Goal: Obtain resource: Download file/media

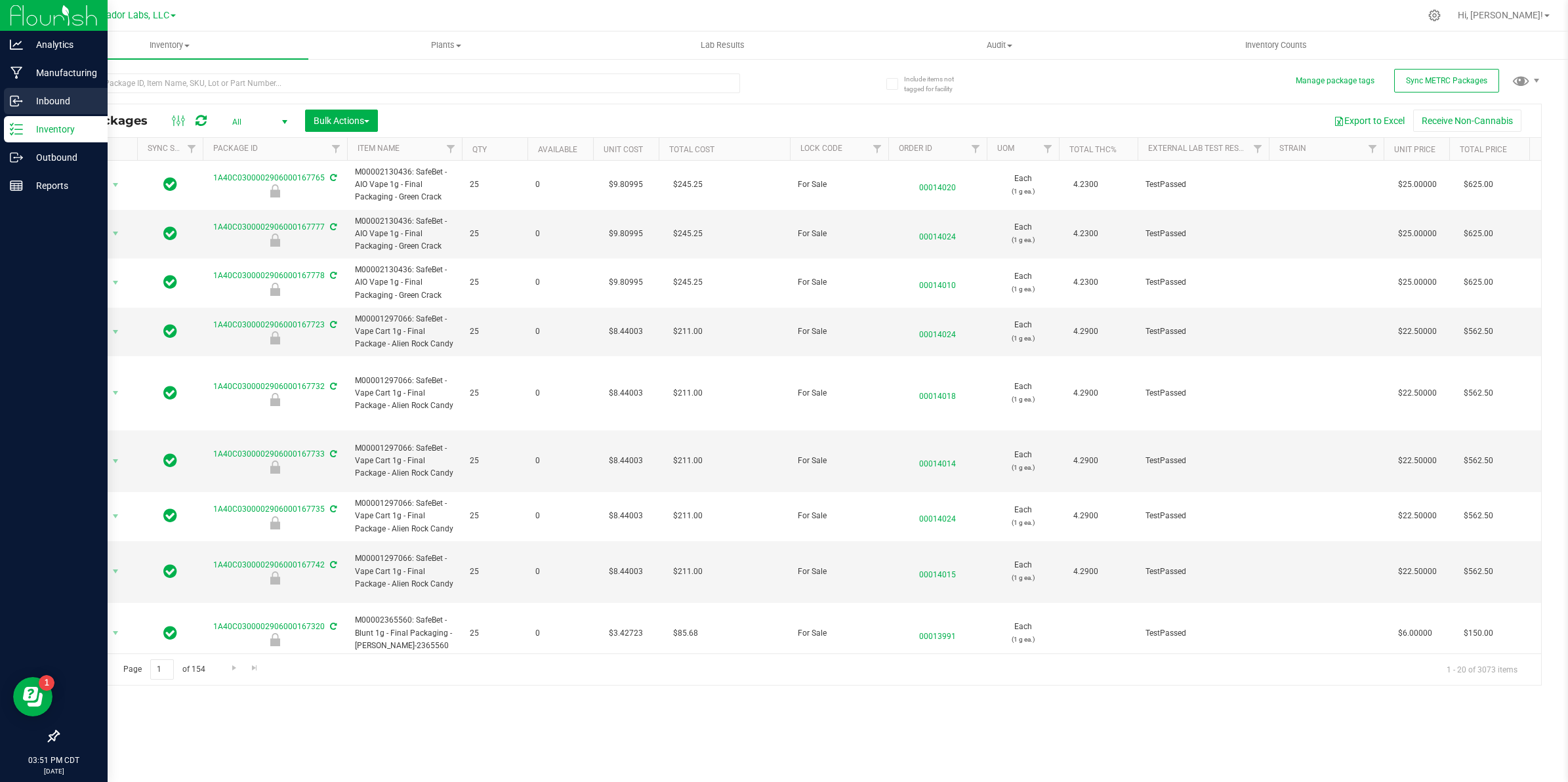
click at [22, 97] on div "Inbound" at bounding box center [56, 101] width 104 height 26
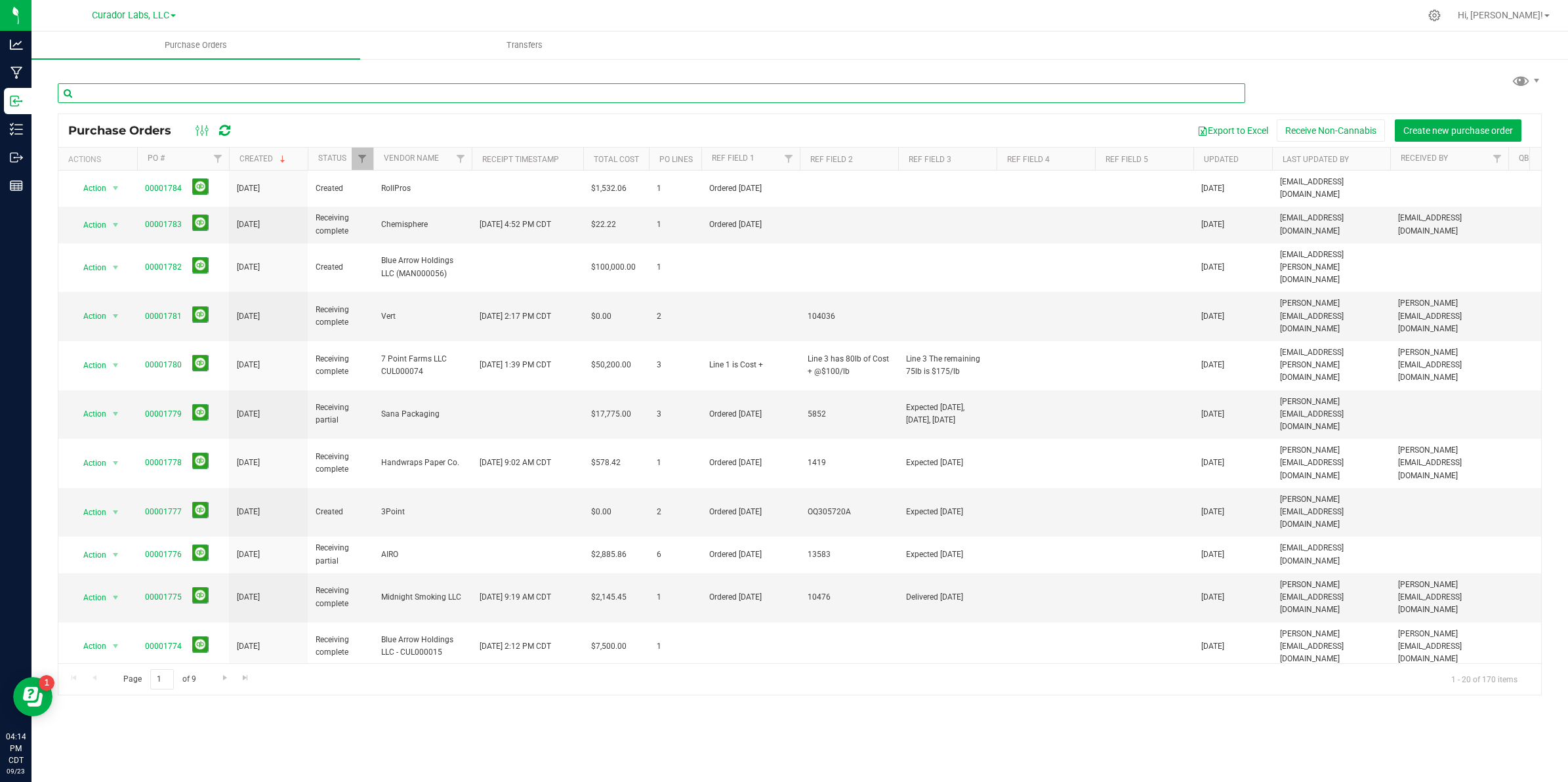
click at [100, 92] on input "text" at bounding box center [651, 92] width 1187 height 19
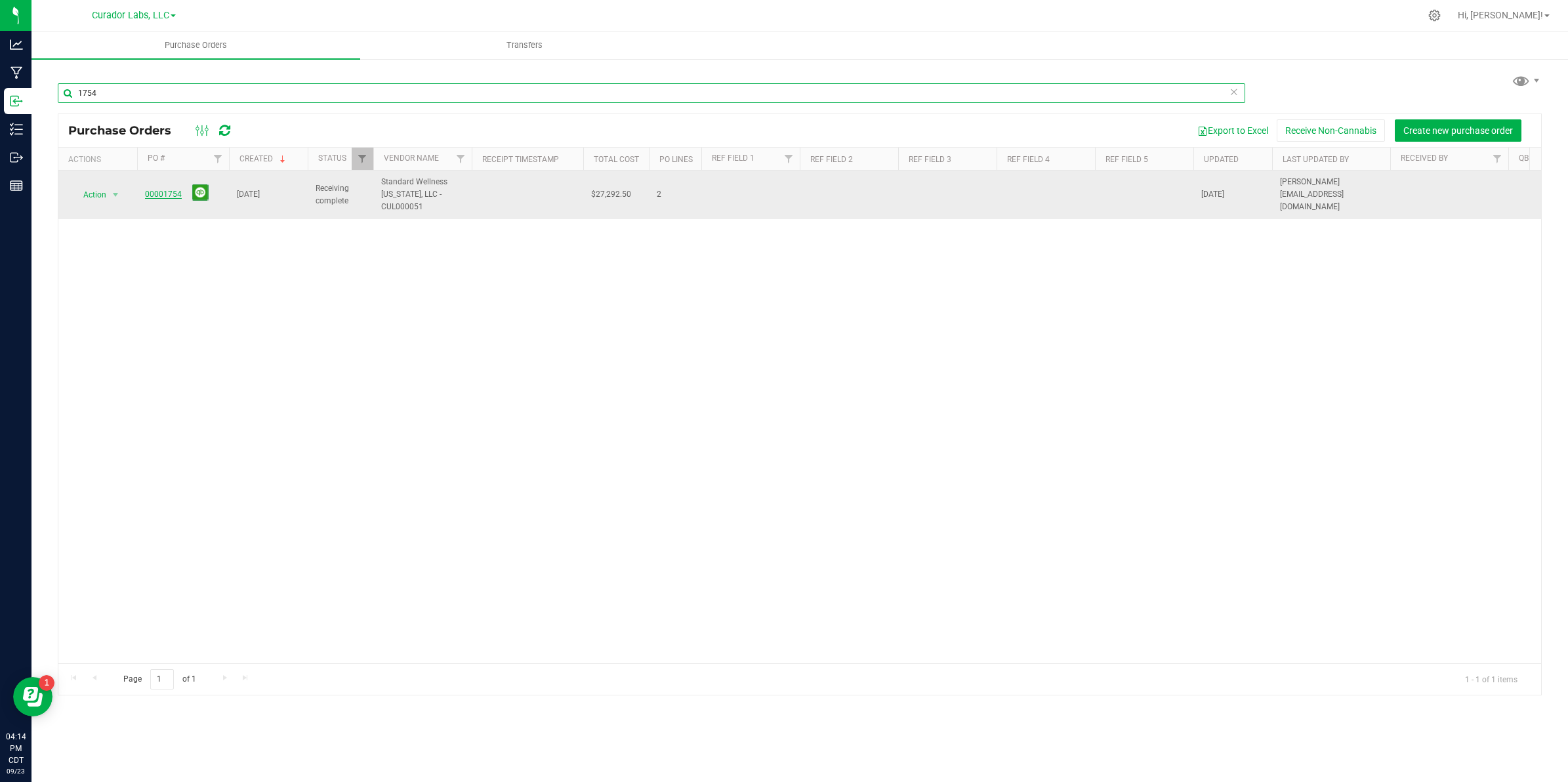
type input "1754"
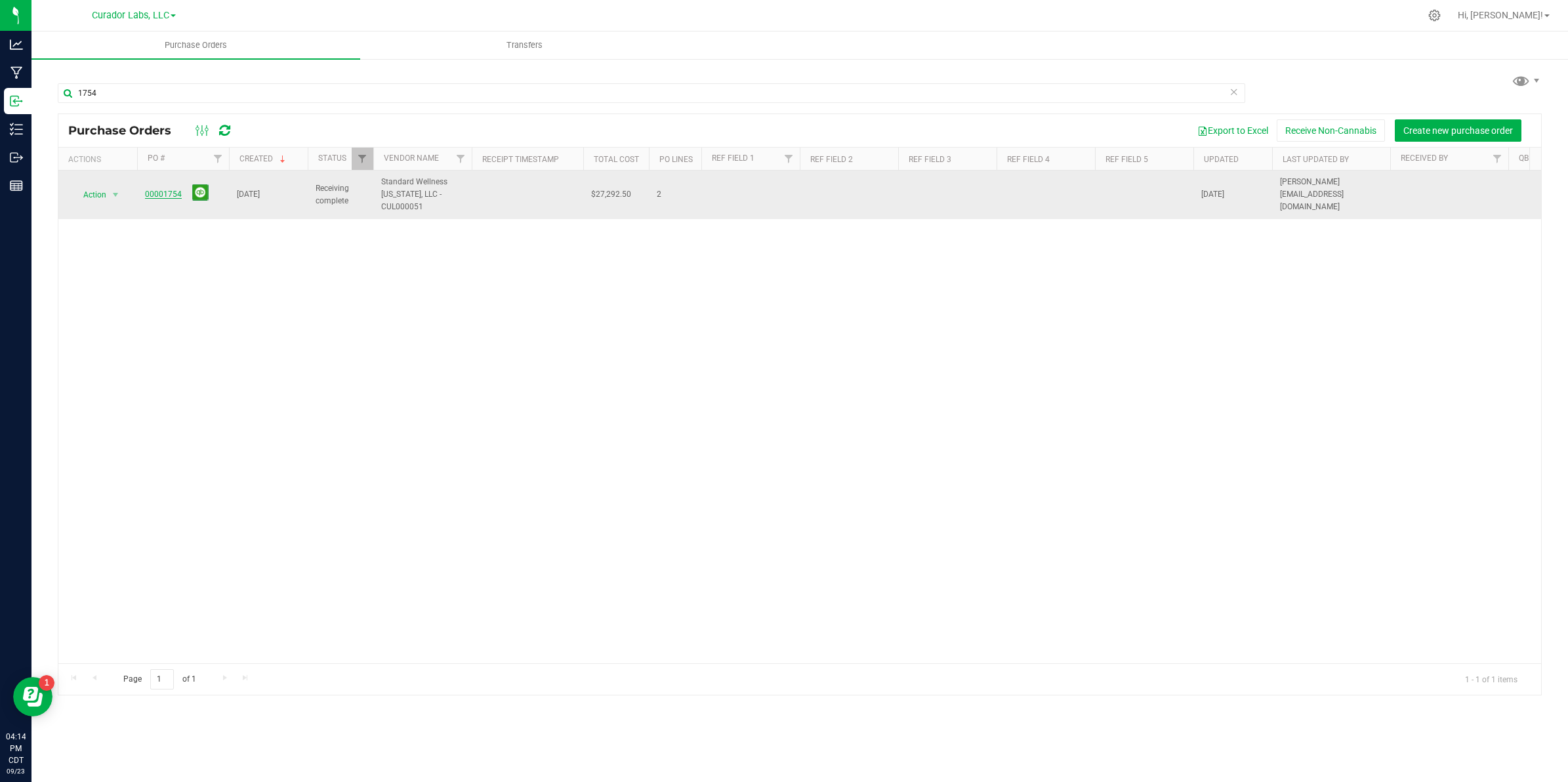
click at [168, 197] on link "00001754" at bounding box center [163, 194] width 37 height 9
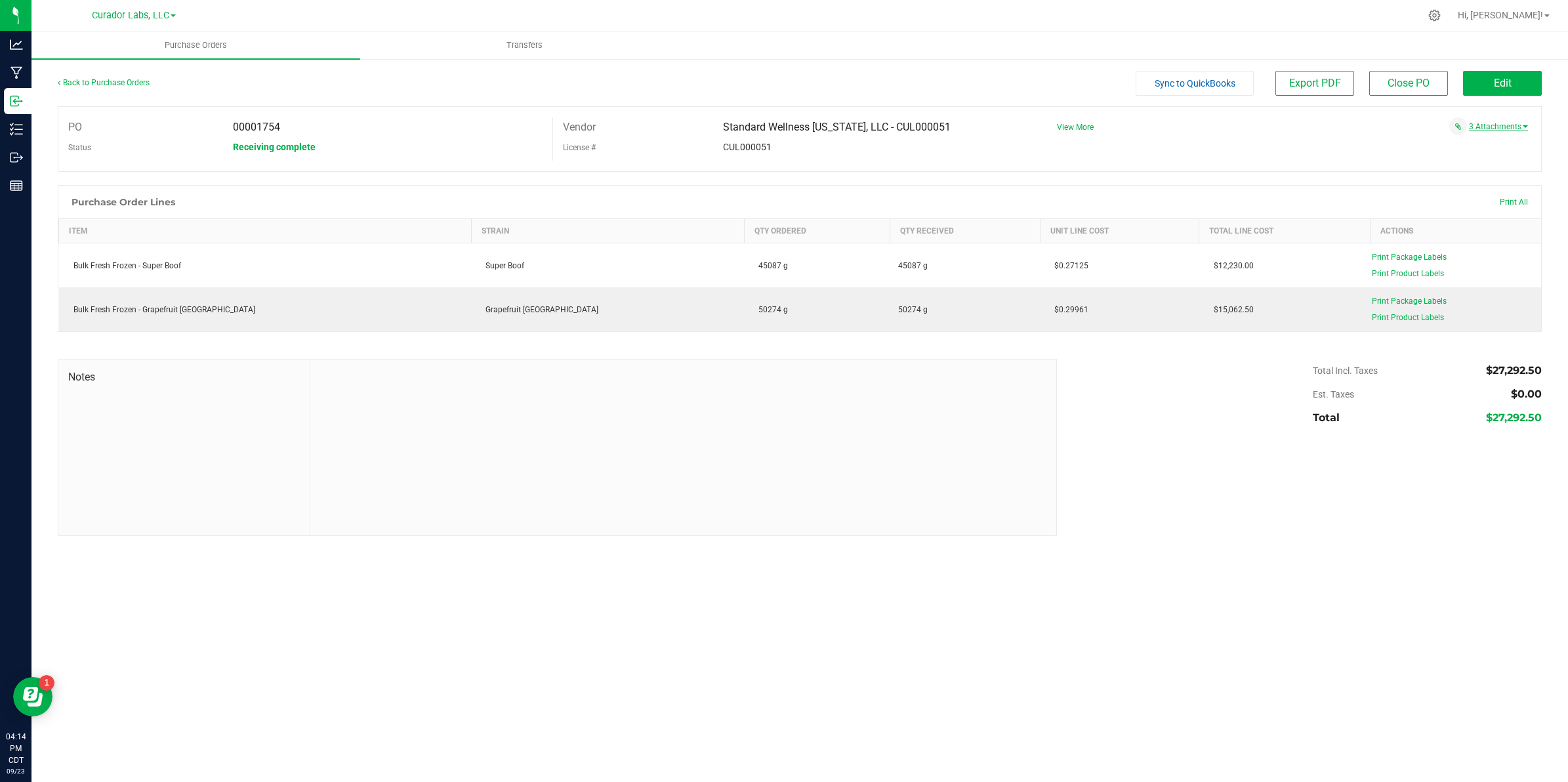
click at [1490, 122] on link "3 Attachments" at bounding box center [1499, 126] width 59 height 9
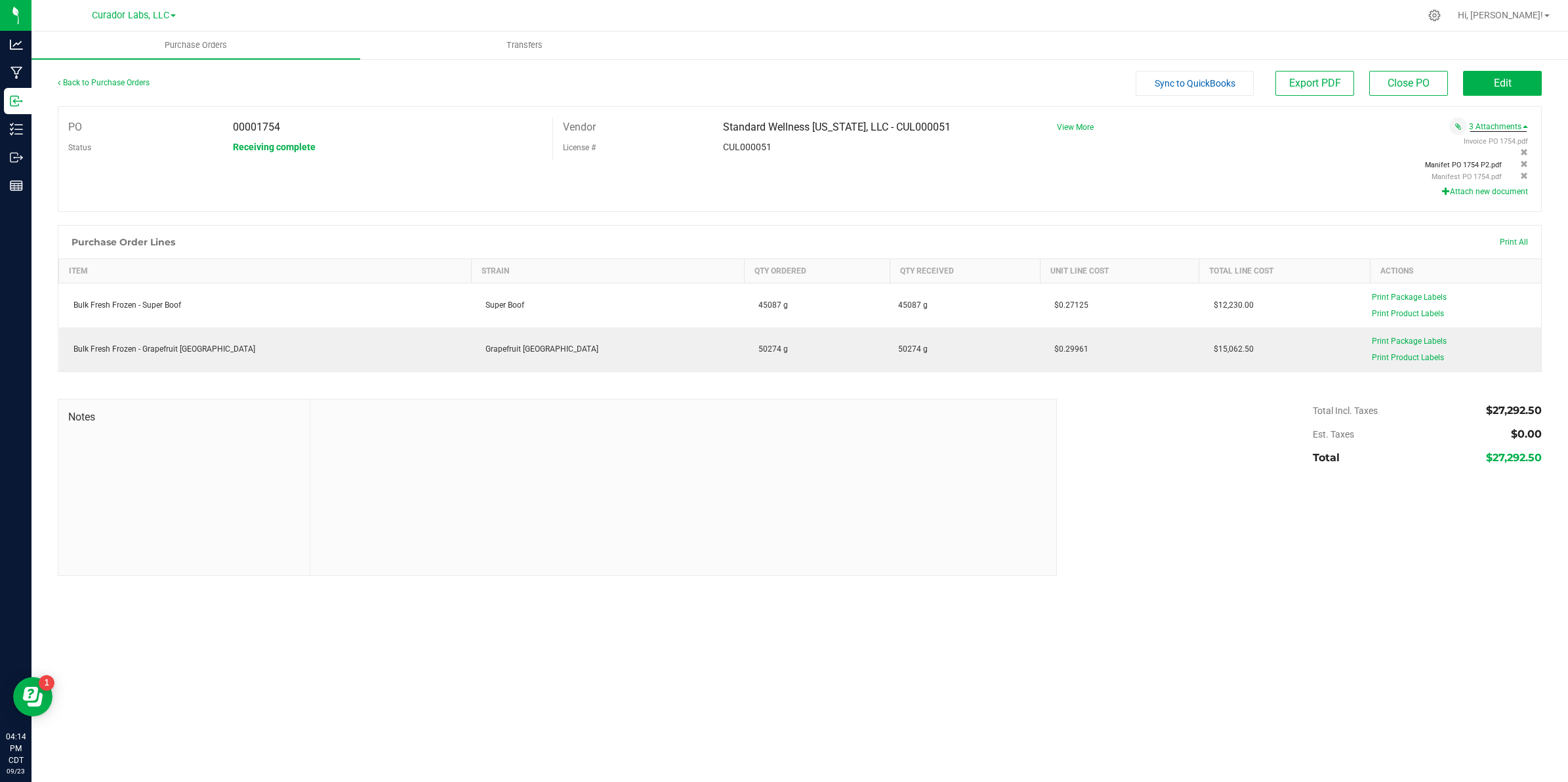
click at [1451, 168] on span "Manifet PO 1754 P2.pdf" at bounding box center [1463, 165] width 77 height 9
click at [1465, 175] on span "Manifest PO 1754.pdf" at bounding box center [1466, 177] width 70 height 9
